Goal: Task Accomplishment & Management: Use online tool/utility

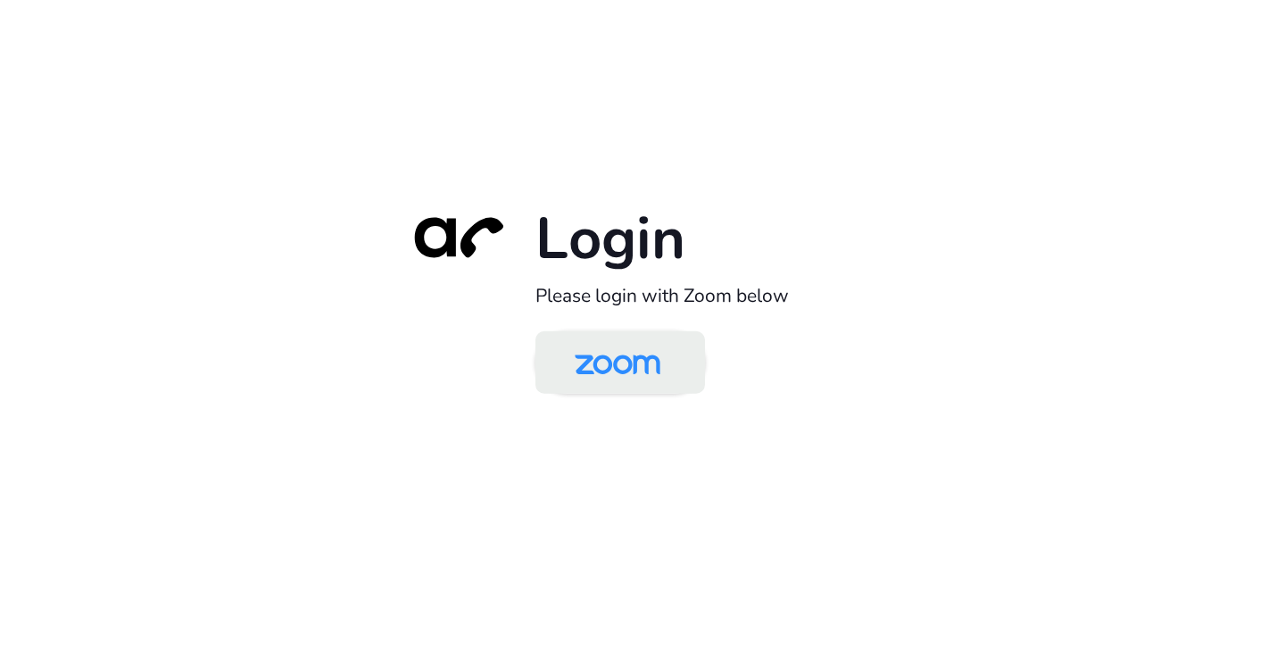
click at [605, 361] on img at bounding box center [617, 364] width 123 height 58
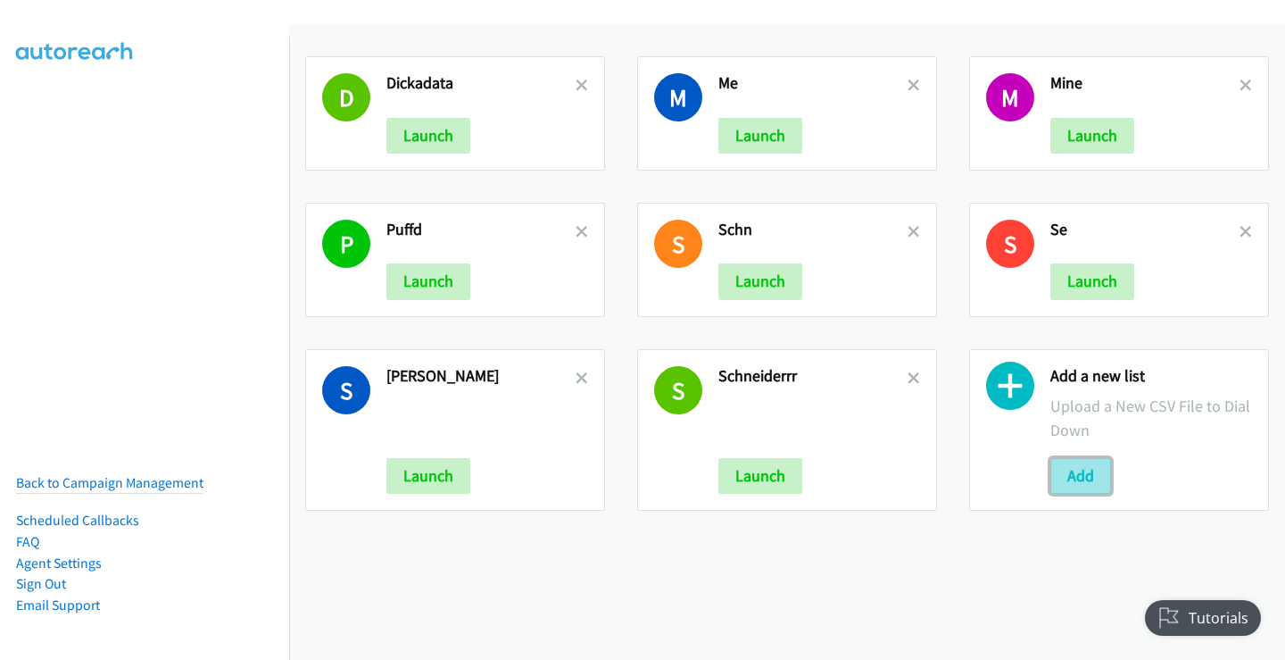
drag, startPoint x: 1085, startPoint y: 473, endPoint x: 1070, endPoint y: 467, distance: 15.6
click at [1084, 473] on button "Add" at bounding box center [1081, 476] width 61 height 36
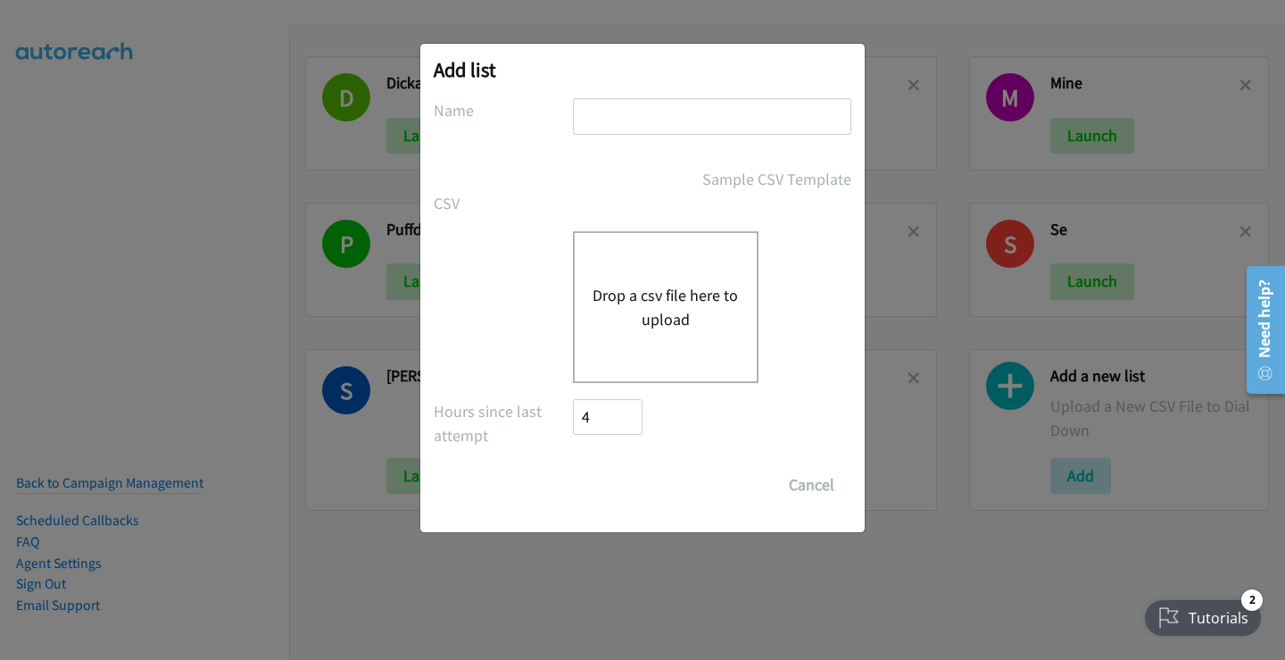
click at [672, 296] on button "Drop a csv file here to upload" at bounding box center [666, 307] width 146 height 48
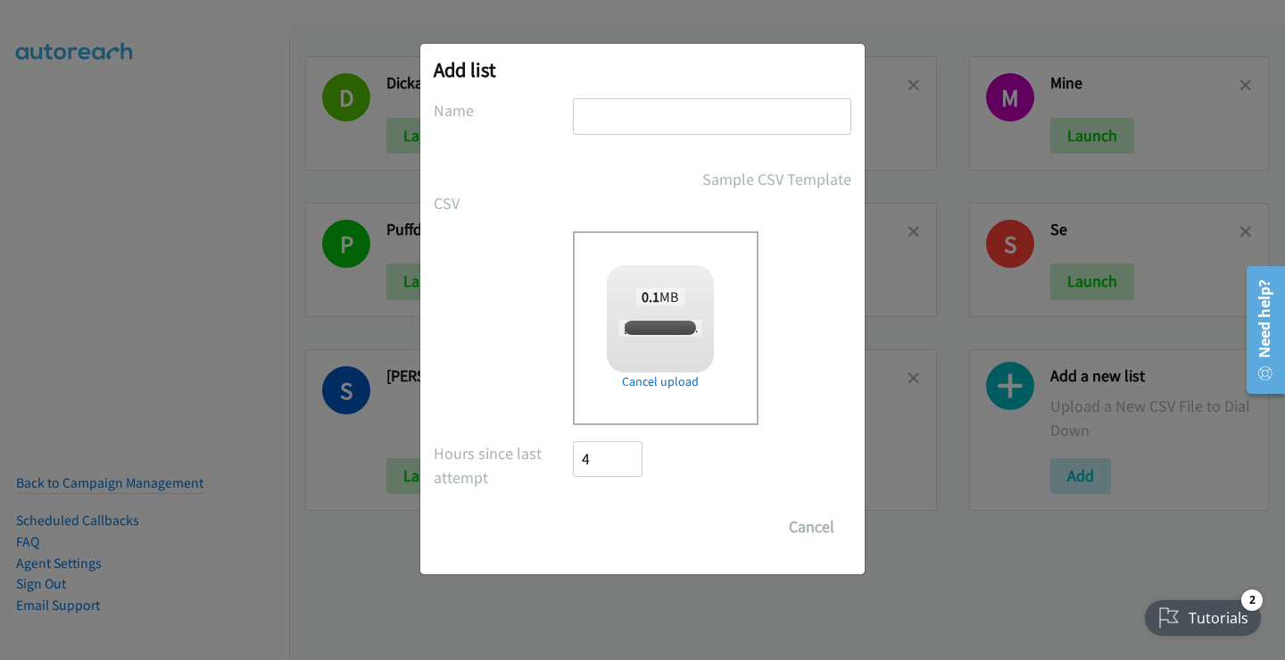
checkbox input "true"
click at [588, 109] on input "text" at bounding box center [712, 116] width 279 height 37
type input "mine"
click at [618, 520] on input "Save List" at bounding box center [620, 527] width 94 height 36
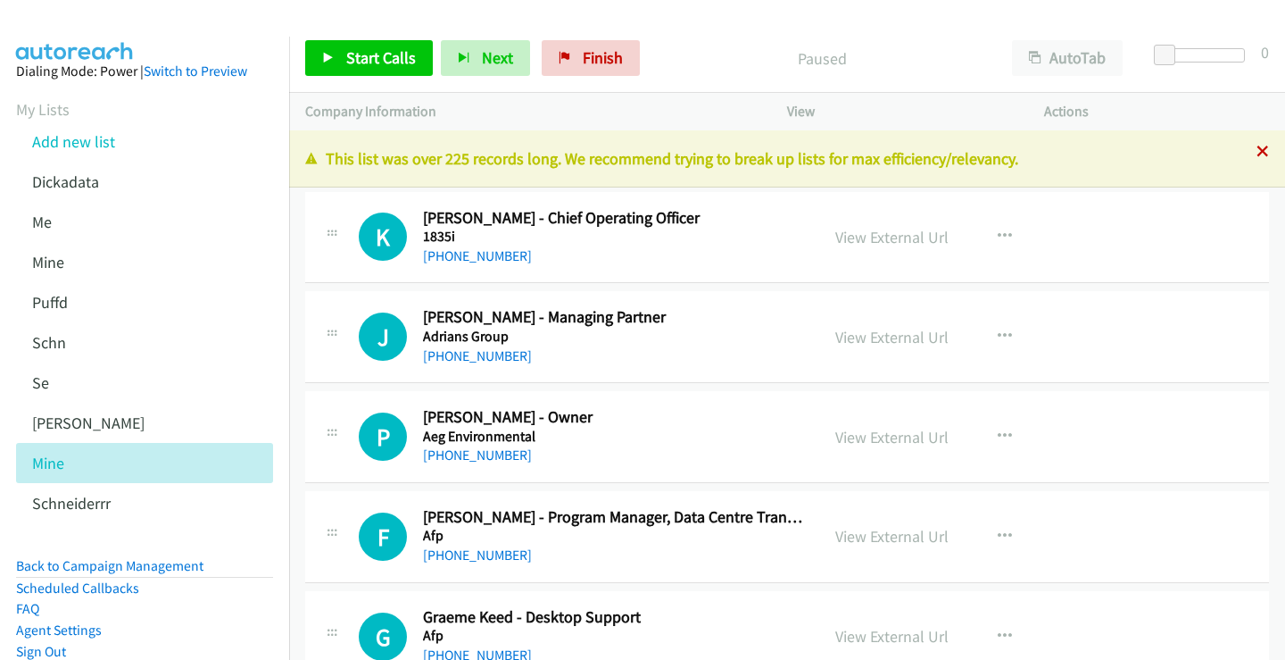
click at [1251, 152] on div "[PHONE_NUMBER] Call failed - Please reload the list and try again This list was…" at bounding box center [787, 394] width 996 height 529
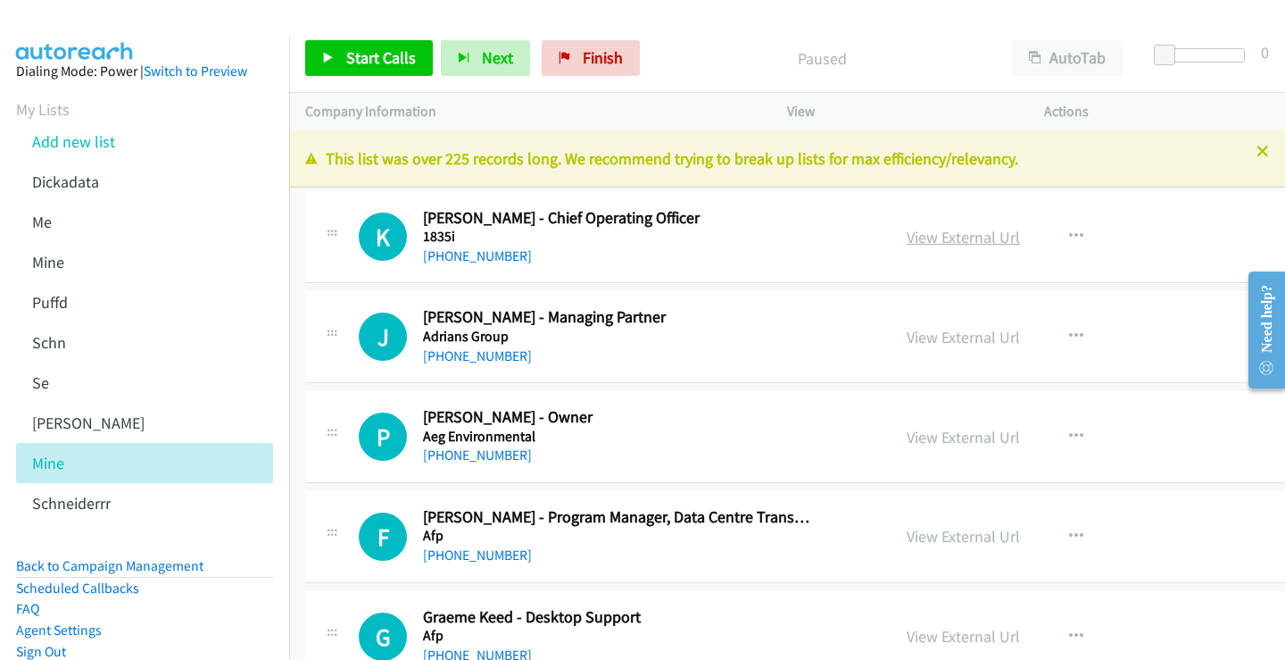
click at [946, 237] on link "View External Url" at bounding box center [963, 237] width 113 height 21
